Goal: Transaction & Acquisition: Purchase product/service

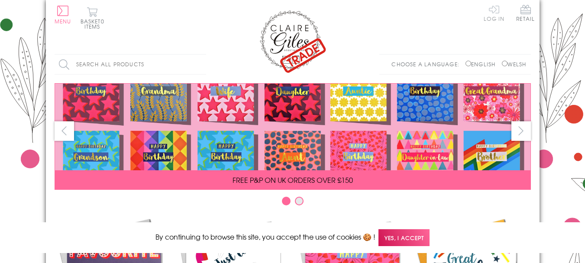
click at [491, 10] on link "Log In" at bounding box center [494, 12] width 21 height 17
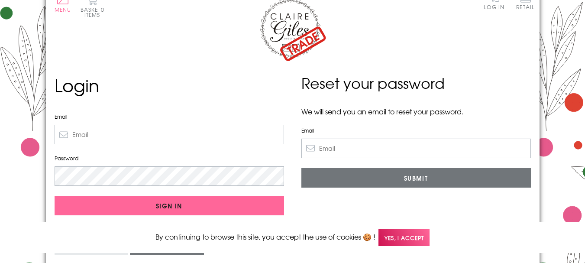
scroll to position [14, 0]
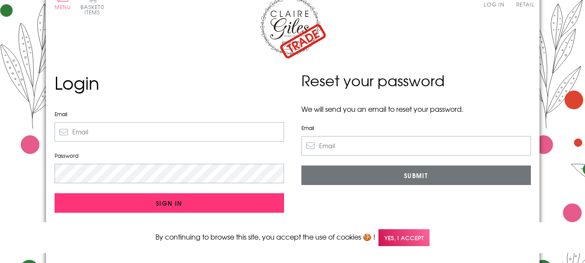
type input "[EMAIL_ADDRESS][DOMAIN_NAME]"
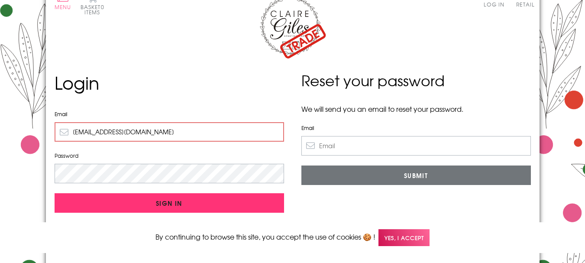
click at [164, 203] on input "Sign In" at bounding box center [169, 202] width 229 height 19
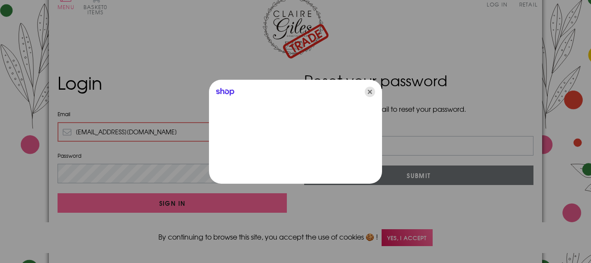
click at [373, 91] on icon "Close" at bounding box center [370, 92] width 10 height 10
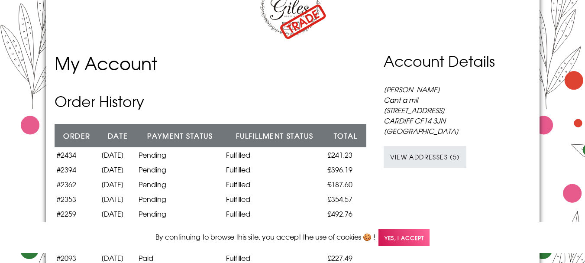
scroll to position [43, 0]
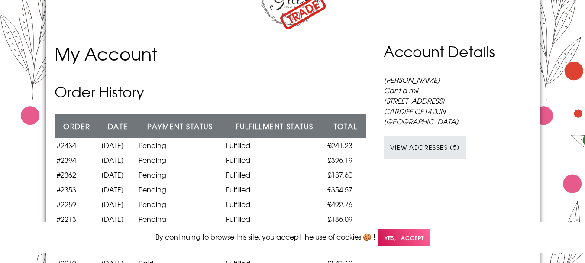
click at [414, 238] on span "Yes, I accept" at bounding box center [403, 237] width 51 height 17
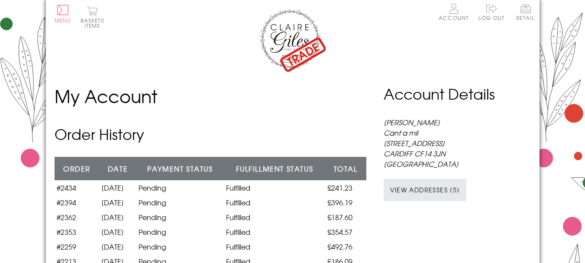
scroll to position [0, 0]
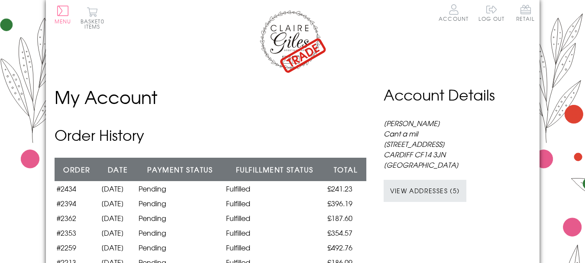
click at [290, 39] on img at bounding box center [292, 41] width 69 height 65
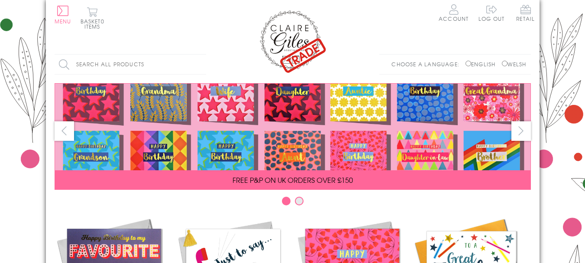
click at [502, 63] on input "Welsh" at bounding box center [505, 64] width 6 height 6
radio input "true"
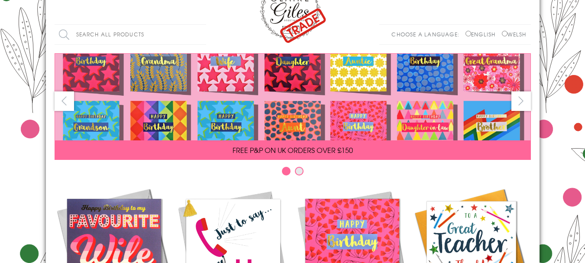
scroll to position [29, 0]
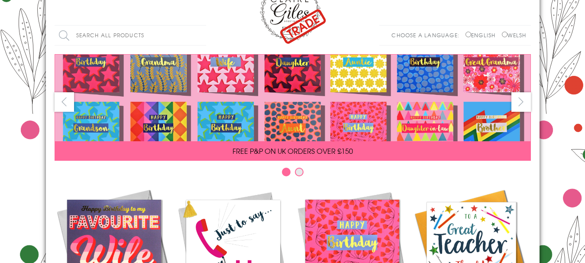
click at [299, 172] on button "Carousel Page 2" at bounding box center [299, 172] width 9 height 9
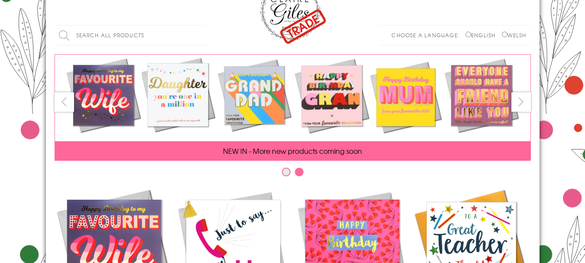
click at [283, 173] on button "Carousel Page 1" at bounding box center [286, 172] width 9 height 9
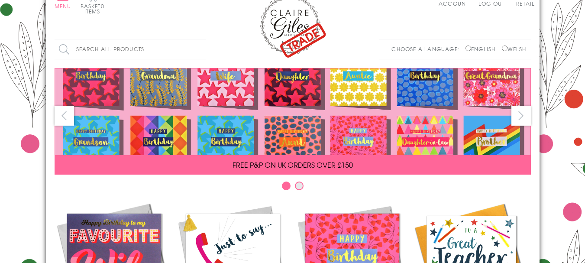
scroll to position [0, 0]
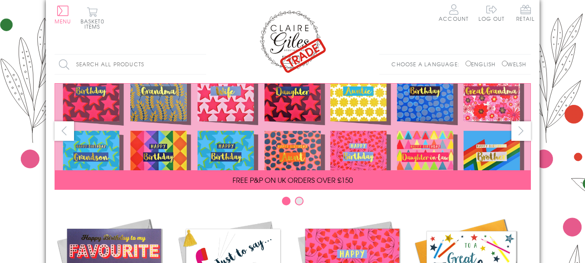
click at [149, 68] on input "Search all products" at bounding box center [131, 64] width 152 height 19
type input "nadolig"
click at [197, 55] on input "Search" at bounding box center [201, 64] width 9 height 19
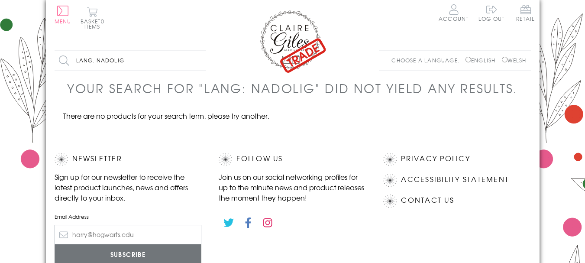
drag, startPoint x: 132, startPoint y: 59, endPoint x: 98, endPoint y: 57, distance: 34.7
click at [98, 57] on input "lang: nadolig" at bounding box center [131, 60] width 152 height 19
click at [333, 133] on ul "There are no products for your search term, please try another." at bounding box center [293, 126] width 476 height 33
drag, startPoint x: 100, startPoint y: 58, endPoint x: 72, endPoint y: 58, distance: 28.1
click at [72, 58] on input "lang:" at bounding box center [131, 60] width 152 height 19
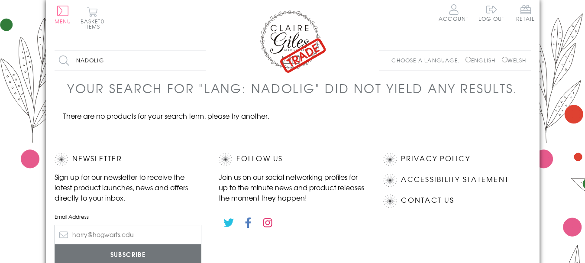
type input "nadolig"
click at [197, 51] on input "Search" at bounding box center [201, 60] width 9 height 19
drag, startPoint x: 97, startPoint y: 60, endPoint x: 68, endPoint y: 61, distance: 29.4
click at [68, 61] on input "lang: nadolig" at bounding box center [131, 60] width 152 height 19
click at [121, 61] on input "nadolig" at bounding box center [131, 60] width 152 height 19
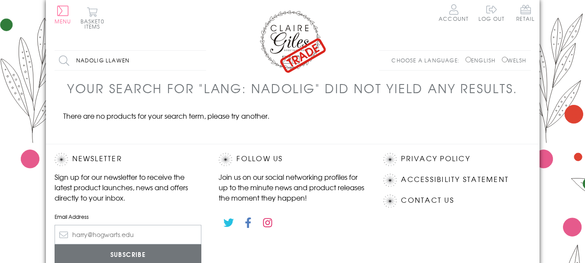
type input "nadolig llawen"
click at [197, 51] on input "Search" at bounding box center [201, 60] width 9 height 19
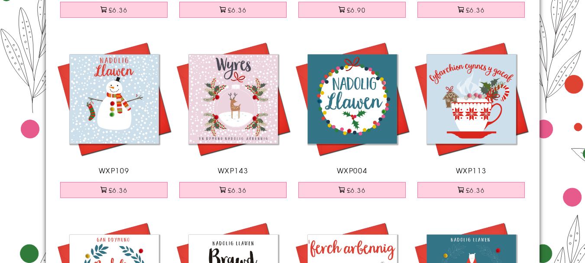
scroll to position [808, 0]
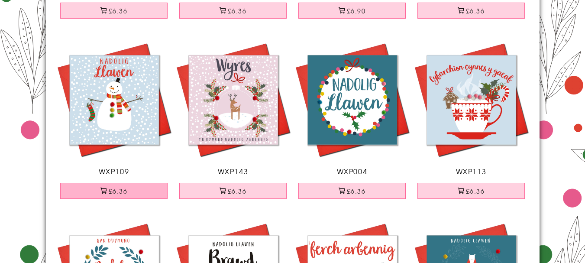
click at [120, 199] on button "£6.36" at bounding box center [113, 191] width 107 height 16
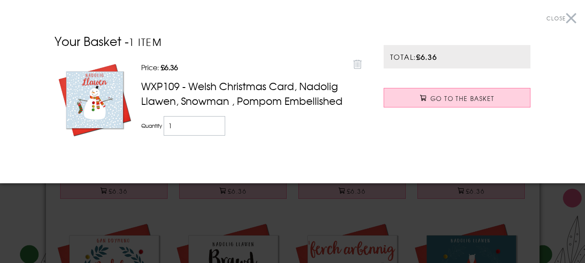
click at [565, 14] on button "Close" at bounding box center [561, 18] width 30 height 19
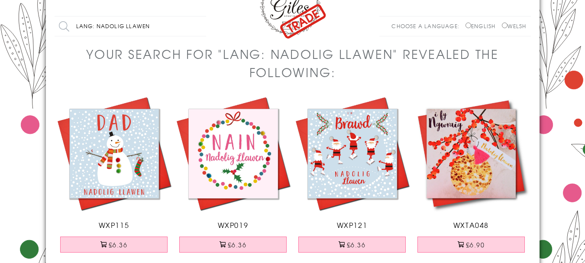
scroll to position [29, 0]
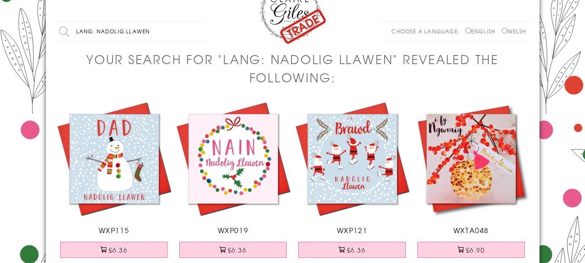
drag, startPoint x: 158, startPoint y: 32, endPoint x: 54, endPoint y: 29, distance: 104.4
click at [55, 29] on input "lang: nadolig llawen" at bounding box center [131, 31] width 152 height 19
type input "anti"
click at [197, 22] on input "Search" at bounding box center [201, 31] width 9 height 19
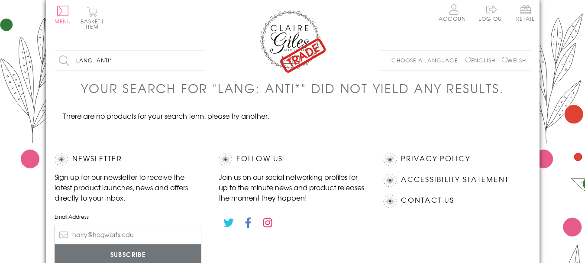
drag, startPoint x: 94, startPoint y: 61, endPoint x: 64, endPoint y: 58, distance: 30.9
click at [64, 58] on input "lang: anti*" at bounding box center [131, 60] width 152 height 19
click at [100, 64] on input "anti*" at bounding box center [131, 60] width 152 height 19
type input "anti*"
click at [197, 51] on input "Search" at bounding box center [201, 60] width 9 height 19
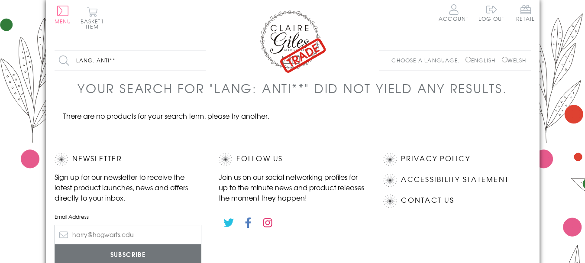
drag, startPoint x: 124, startPoint y: 61, endPoint x: 50, endPoint y: 59, distance: 74.1
click at [50, 59] on div "Search all products lang: anti** Search Choose a language: English Welsh" at bounding box center [293, 64] width 494 height 29
type input "aunty"
click at [197, 51] on input "Search" at bounding box center [201, 60] width 9 height 19
drag, startPoint x: 129, startPoint y: 61, endPoint x: 62, endPoint y: 59, distance: 66.7
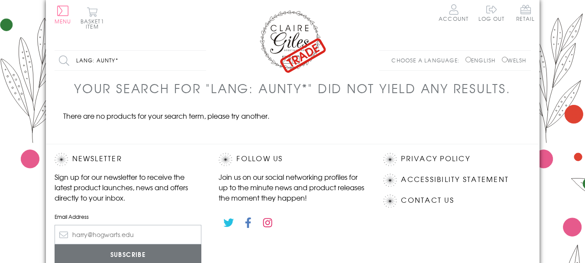
click at [62, 59] on input "lang: aunty*" at bounding box center [131, 60] width 152 height 19
type input "modryb"
click at [197, 51] on input "Search" at bounding box center [201, 60] width 9 height 19
click at [63, 11] on button "Menu" at bounding box center [63, 15] width 17 height 18
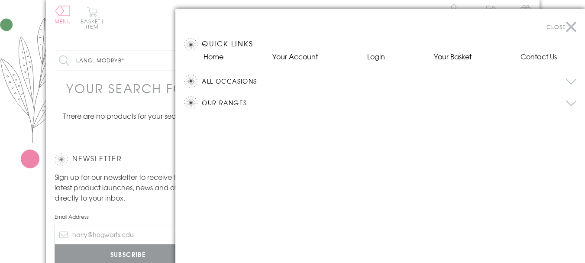
click at [343, 83] on button "All Occasions" at bounding box center [389, 80] width 375 height 13
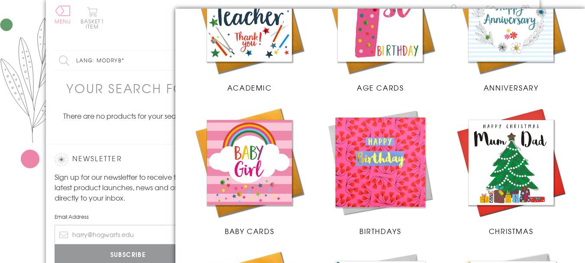
scroll to position [130, 0]
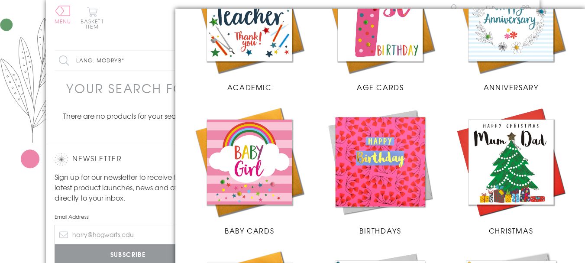
click at [528, 105] on img at bounding box center [510, 161] width 113 height 113
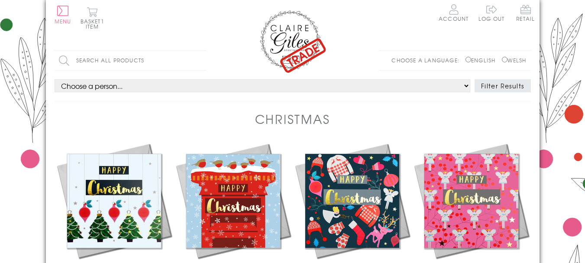
click at [502, 61] on input "Welsh" at bounding box center [505, 60] width 6 height 6
radio input "true"
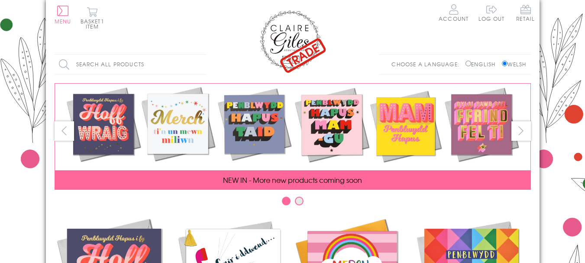
click at [110, 64] on input "Search all products" at bounding box center [131, 64] width 152 height 19
type input "anti"
click at [197, 55] on input "Search" at bounding box center [201, 64] width 9 height 19
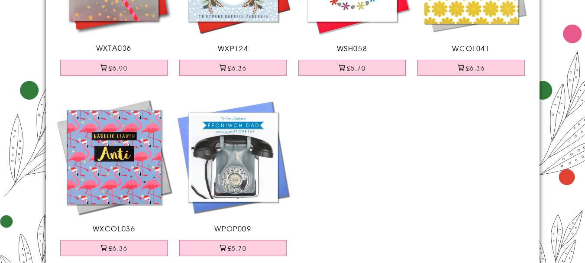
scroll to position [216, 0]
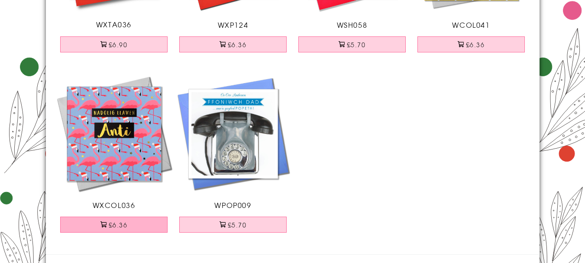
click at [121, 228] on button "£6.36" at bounding box center [113, 224] width 107 height 16
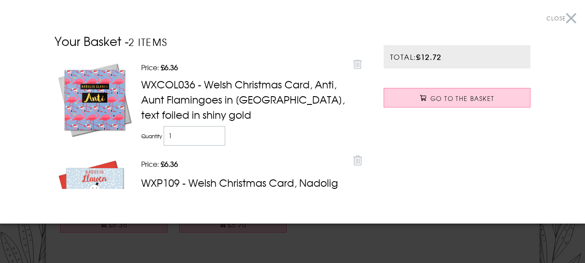
click at [567, 16] on button "Close" at bounding box center [561, 18] width 30 height 19
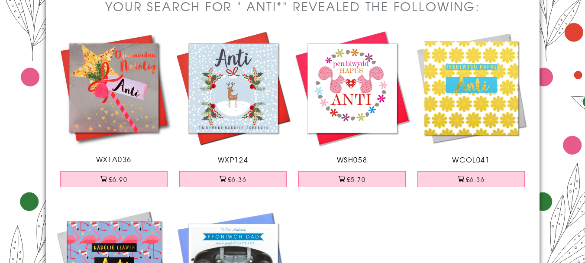
scroll to position [78, 0]
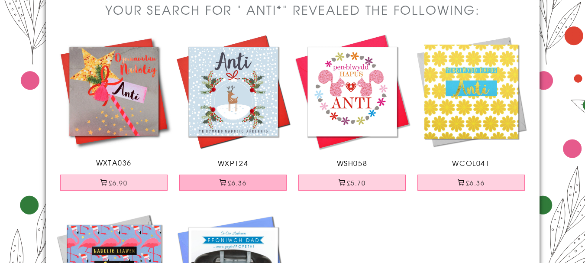
click at [233, 181] on button "£6.36" at bounding box center [232, 182] width 107 height 16
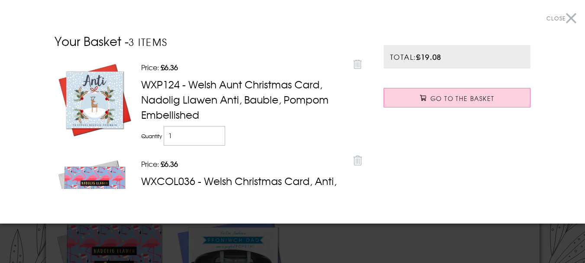
click at [565, 16] on button "Close" at bounding box center [561, 18] width 30 height 19
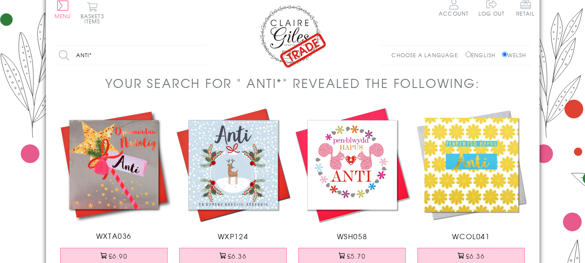
scroll to position [0, 0]
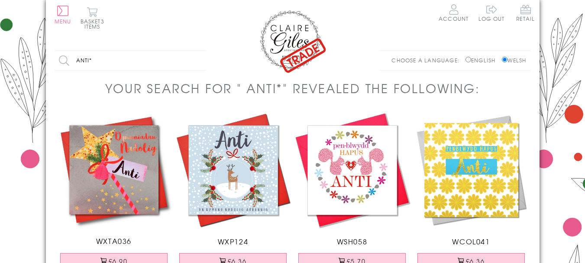
drag, startPoint x: 100, startPoint y: 59, endPoint x: 70, endPoint y: 52, distance: 31.4
click at [70, 52] on input "anti*" at bounding box center [131, 60] width 152 height 19
type input "brawd"
click at [197, 51] on input "Search" at bounding box center [201, 60] width 9 height 19
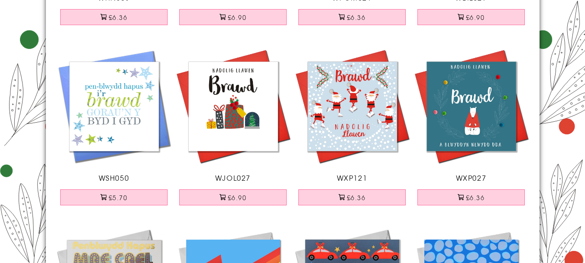
scroll to position [242, 0]
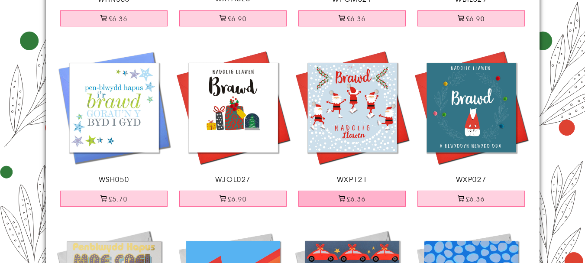
click at [357, 203] on button "£6.36" at bounding box center [351, 199] width 107 height 16
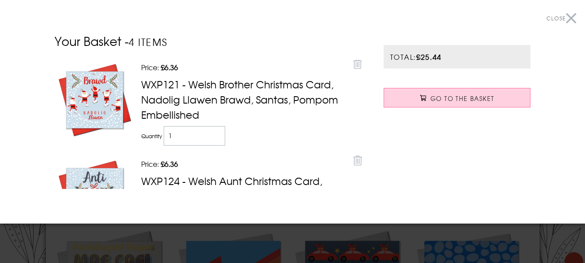
click at [563, 17] on button "Close" at bounding box center [561, 18] width 30 height 19
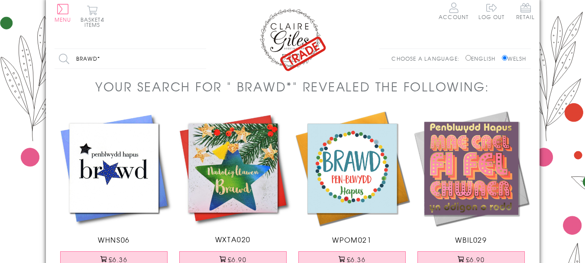
scroll to position [0, 0]
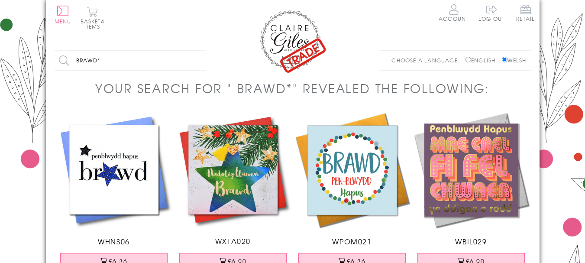
click at [113, 62] on input "brawd*" at bounding box center [131, 60] width 152 height 19
type input "brawd a chwaer"
click at [197, 51] on input "Search" at bounding box center [201, 60] width 9 height 19
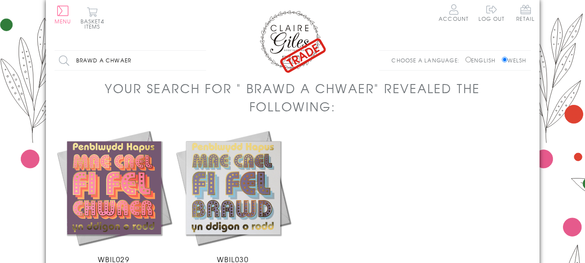
click at [138, 61] on input "brawd a chwaer" at bounding box center [131, 60] width 152 height 19
type input "brawd a chwaer yng nghyfraith"
click at [197, 51] on input "Search" at bounding box center [201, 60] width 9 height 19
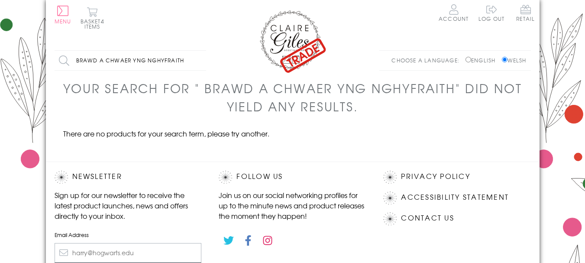
drag, startPoint x: 191, startPoint y: 58, endPoint x: 101, endPoint y: 59, distance: 90.5
click at [101, 59] on input "brawd a chwaer yng nghyfraith" at bounding box center [131, 60] width 152 height 19
type input "b"
type input "brother and sister in law"
click at [197, 51] on input "Search" at bounding box center [201, 60] width 9 height 19
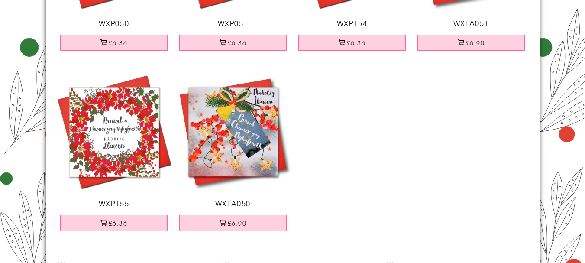
scroll to position [245, 0]
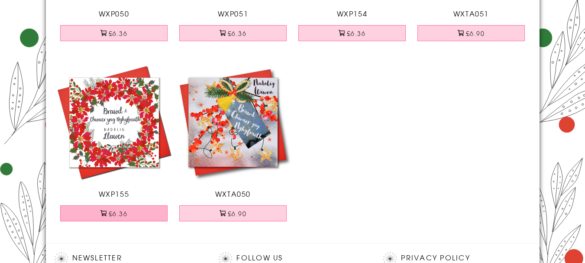
click at [114, 217] on button "£6.36" at bounding box center [113, 213] width 107 height 16
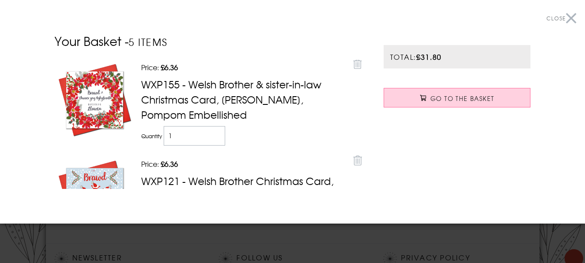
click at [563, 16] on button "Close" at bounding box center [561, 18] width 30 height 19
